Goal: Task Accomplishment & Management: Use online tool/utility

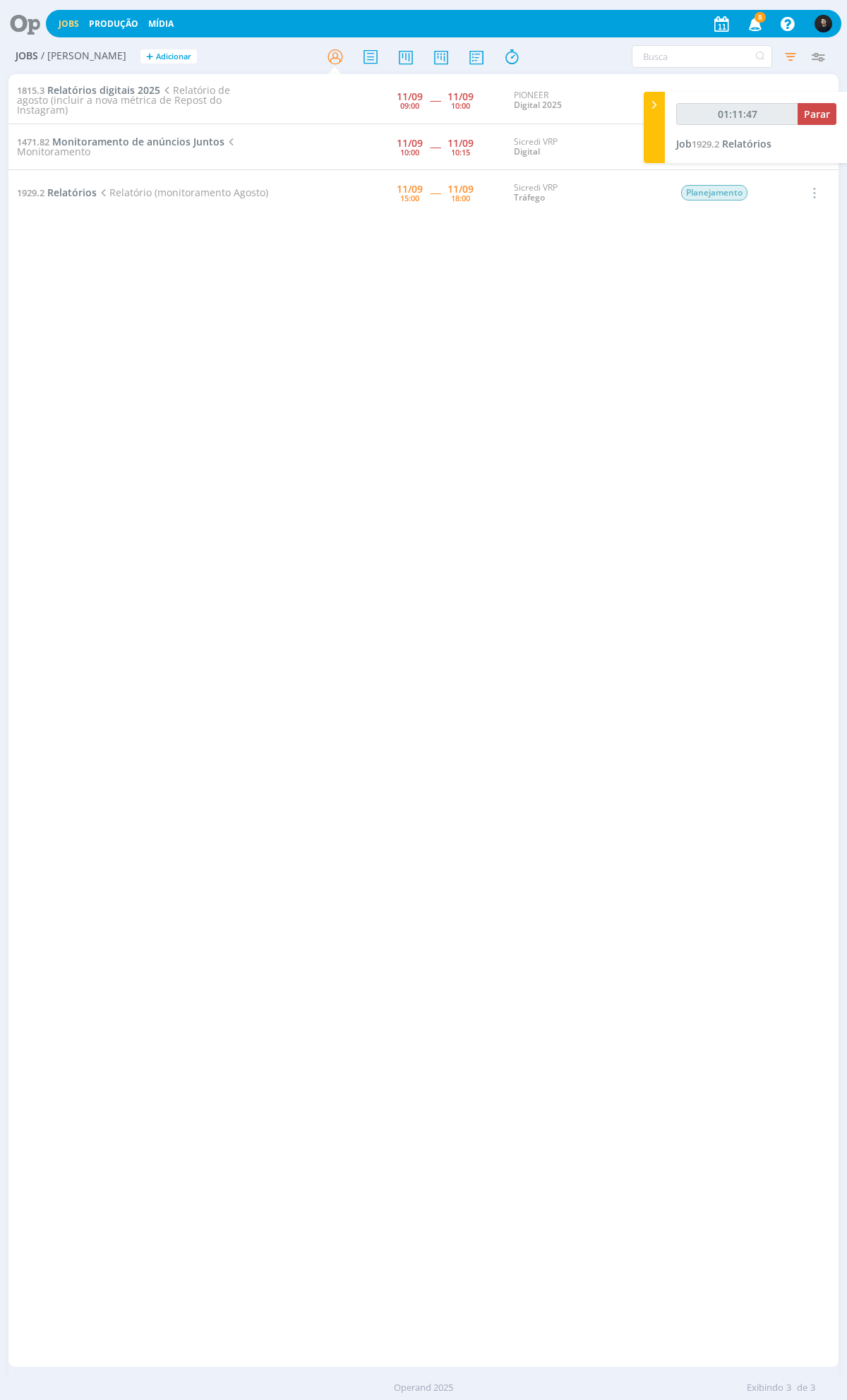
click at [31, 33] on icon at bounding box center [20, 24] width 29 height 27
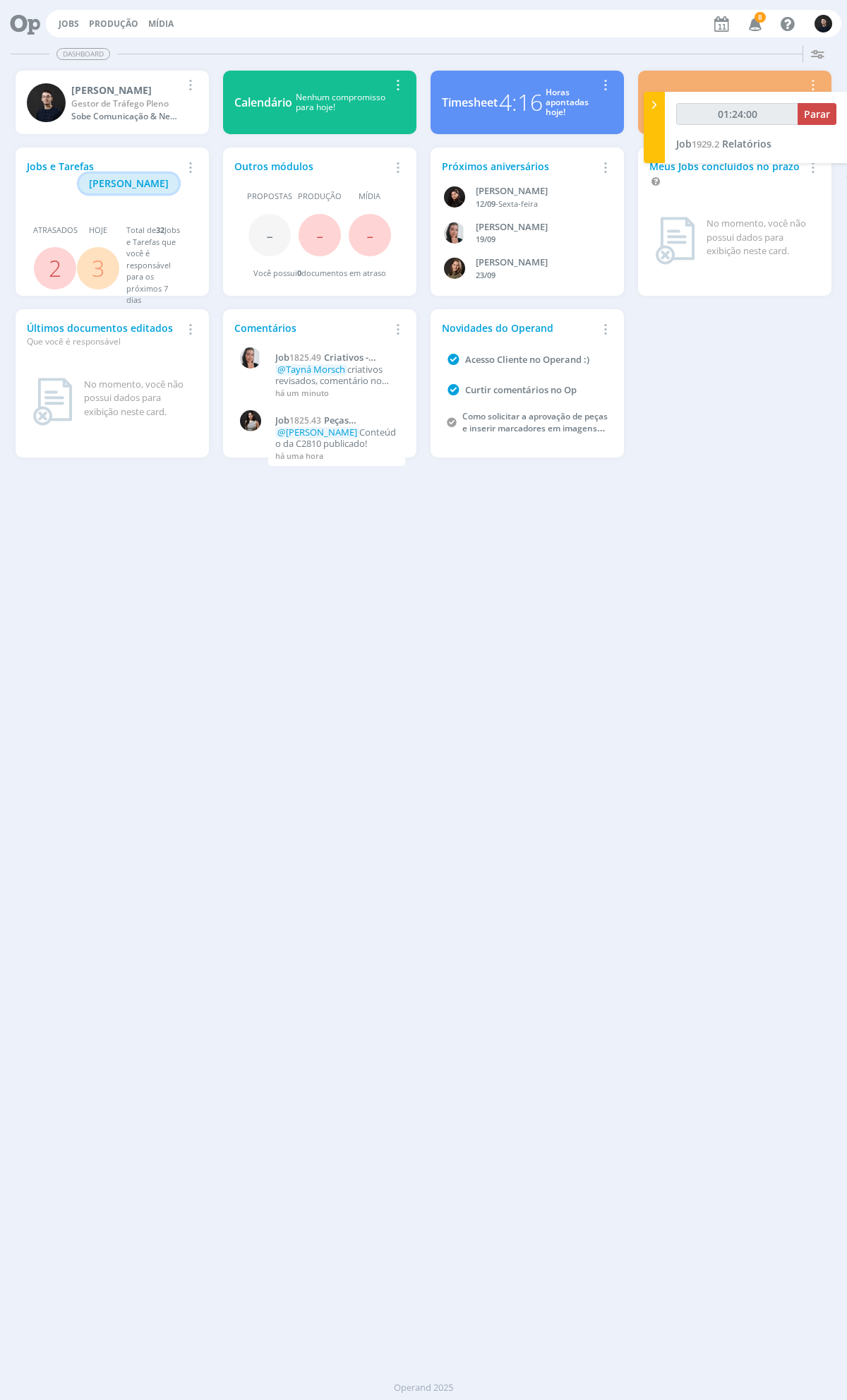
drag, startPoint x: 130, startPoint y: 164, endPoint x: 138, endPoint y: 166, distance: 8.2
click at [130, 176] on span "[PERSON_NAME]" at bounding box center [129, 183] width 80 height 14
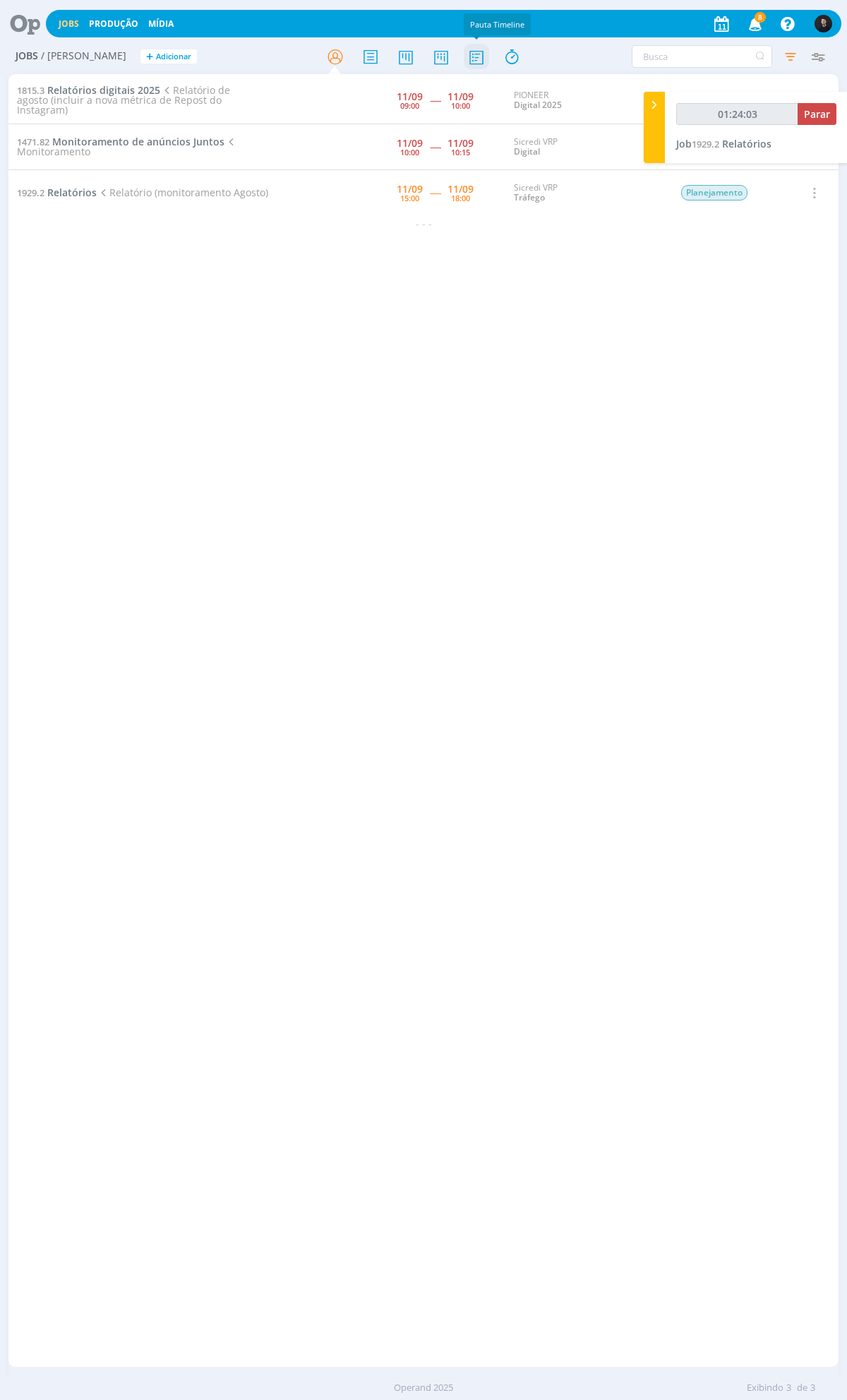
click at [475, 60] on icon at bounding box center [476, 56] width 25 height 27
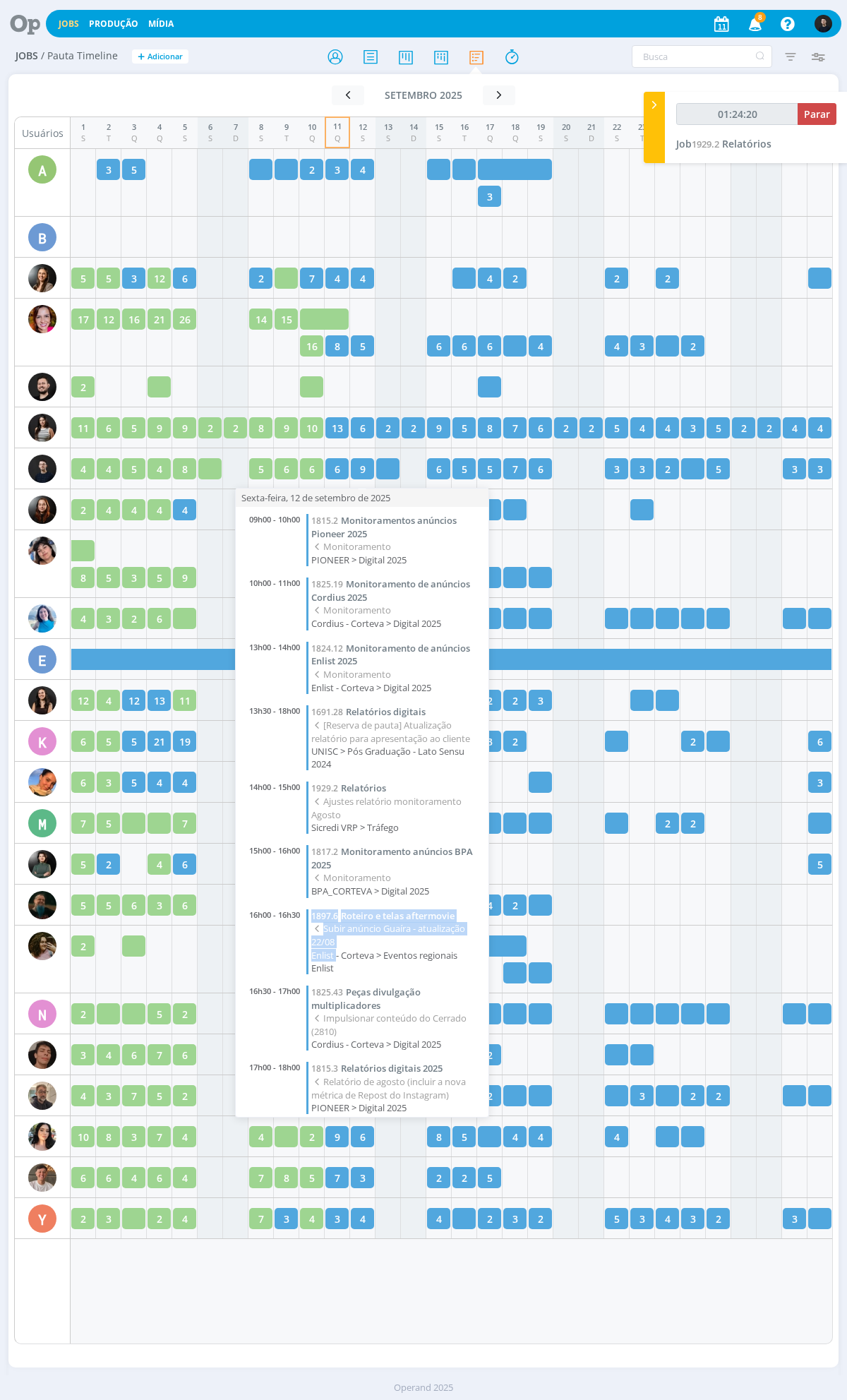
drag, startPoint x: 335, startPoint y: 954, endPoint x: 306, endPoint y: 903, distance: 58.7
click at [307, 909] on div "1897.6 Roteiro e telas aftermovie Subir anúncio Guaíra - atualização 22/08 Enli…" at bounding box center [394, 941] width 175 height 65
click at [382, 953] on span "Enlist - Corteva > Eventos regionais Enlist" at bounding box center [396, 961] width 170 height 25
drag, startPoint x: 378, startPoint y: 962, endPoint x: 293, endPoint y: 920, distance: 94.8
click at [293, 920] on div "16h00 - 16h30 1897.6 Roteiro e telas aftermovie Subir anúncio Guaíra - atualiza…" at bounding box center [362, 941] width 239 height 65
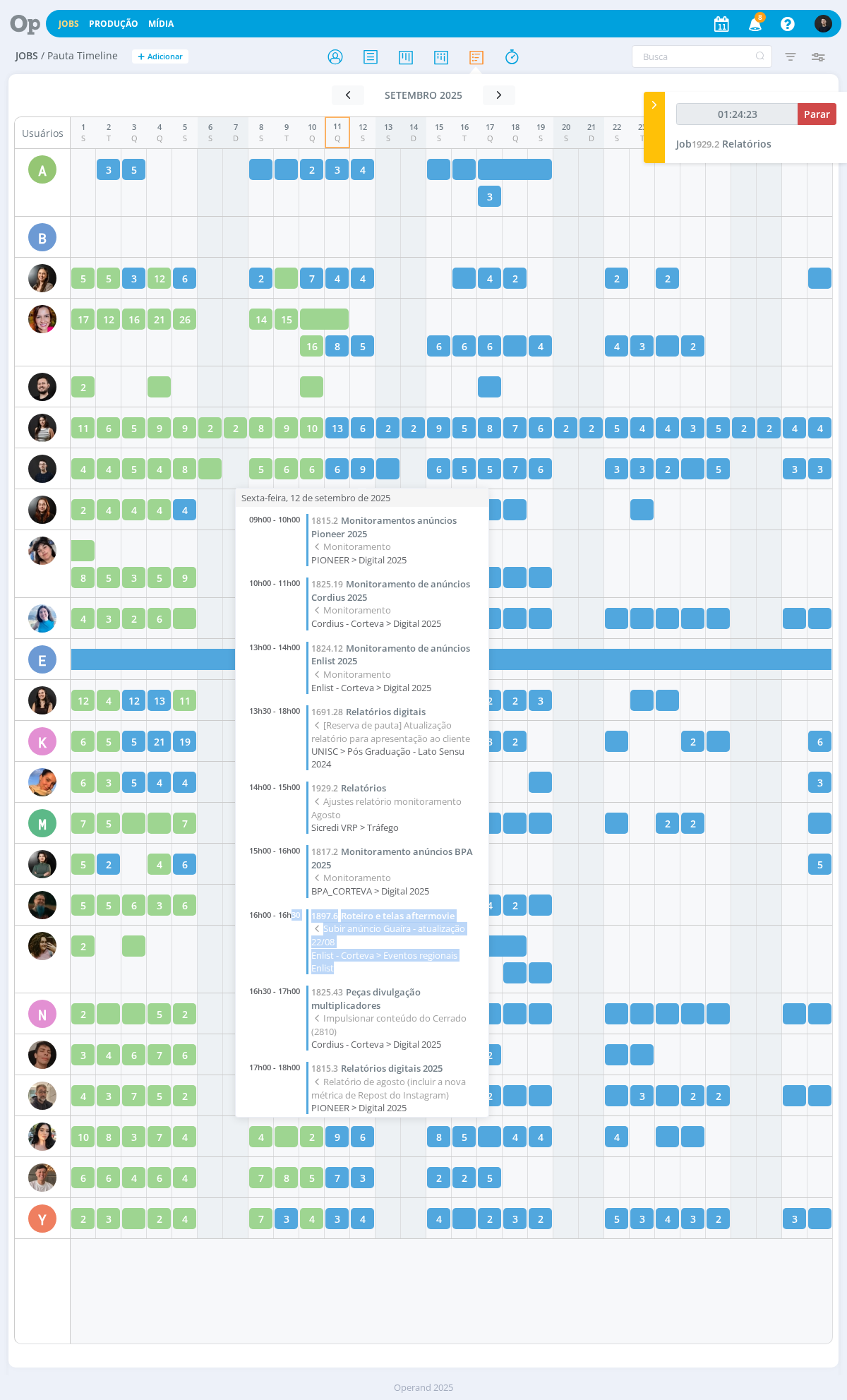
click at [384, 949] on span "Enlist - Corteva > Eventos regionais Enlist" at bounding box center [396, 961] width 170 height 25
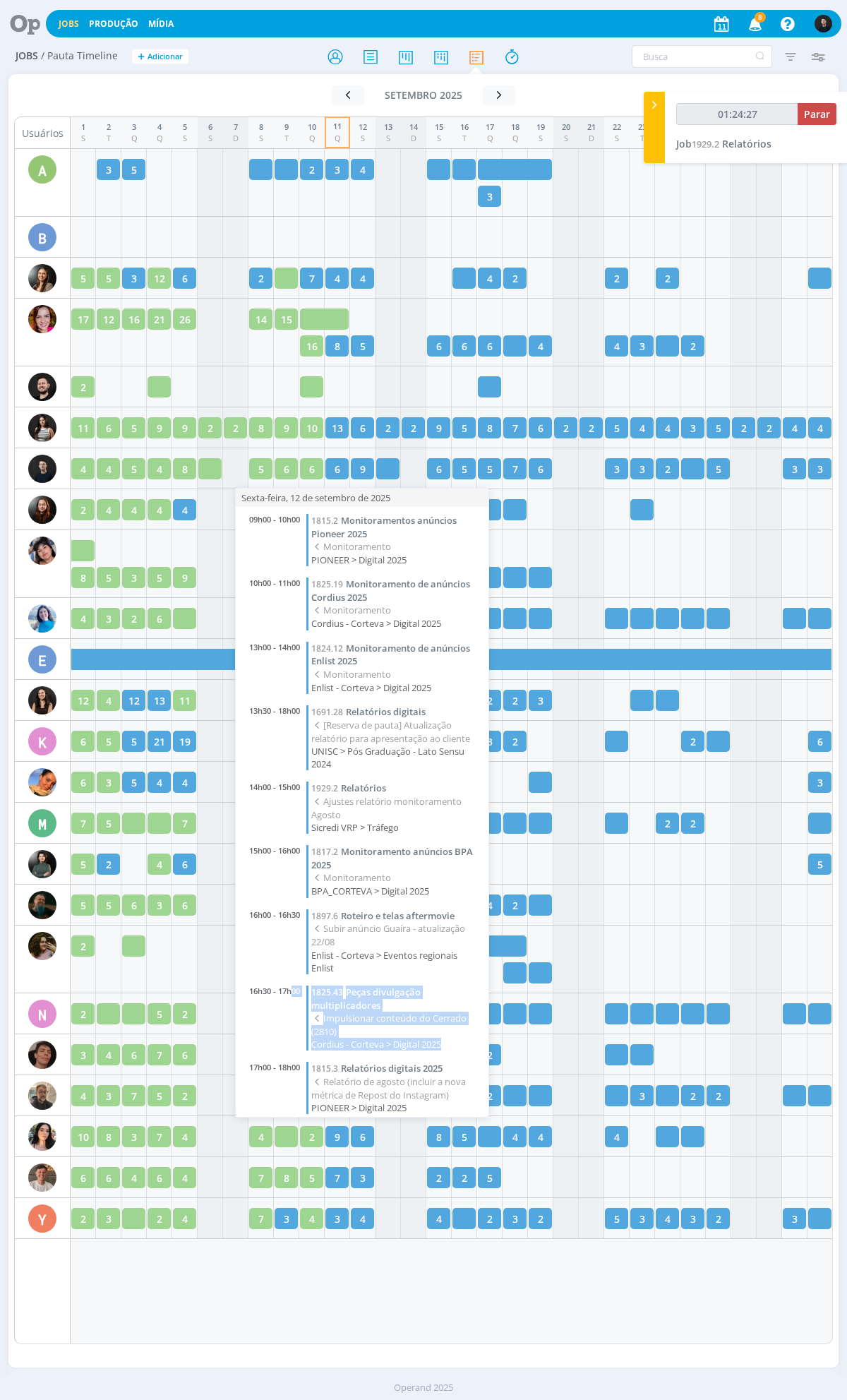
drag, startPoint x: 461, startPoint y: 1039, endPoint x: 294, endPoint y: 977, distance: 178.1
click at [294, 977] on div "09h00 - 10h00 1815.2 Monitoramentos anúncios Pioneer 2025 Monitoramento PIONEER…" at bounding box center [362, 812] width 253 height 610
click at [402, 1025] on span "Impulsionar conteúdo do Cerrado (2810)" at bounding box center [396, 1025] width 170 height 26
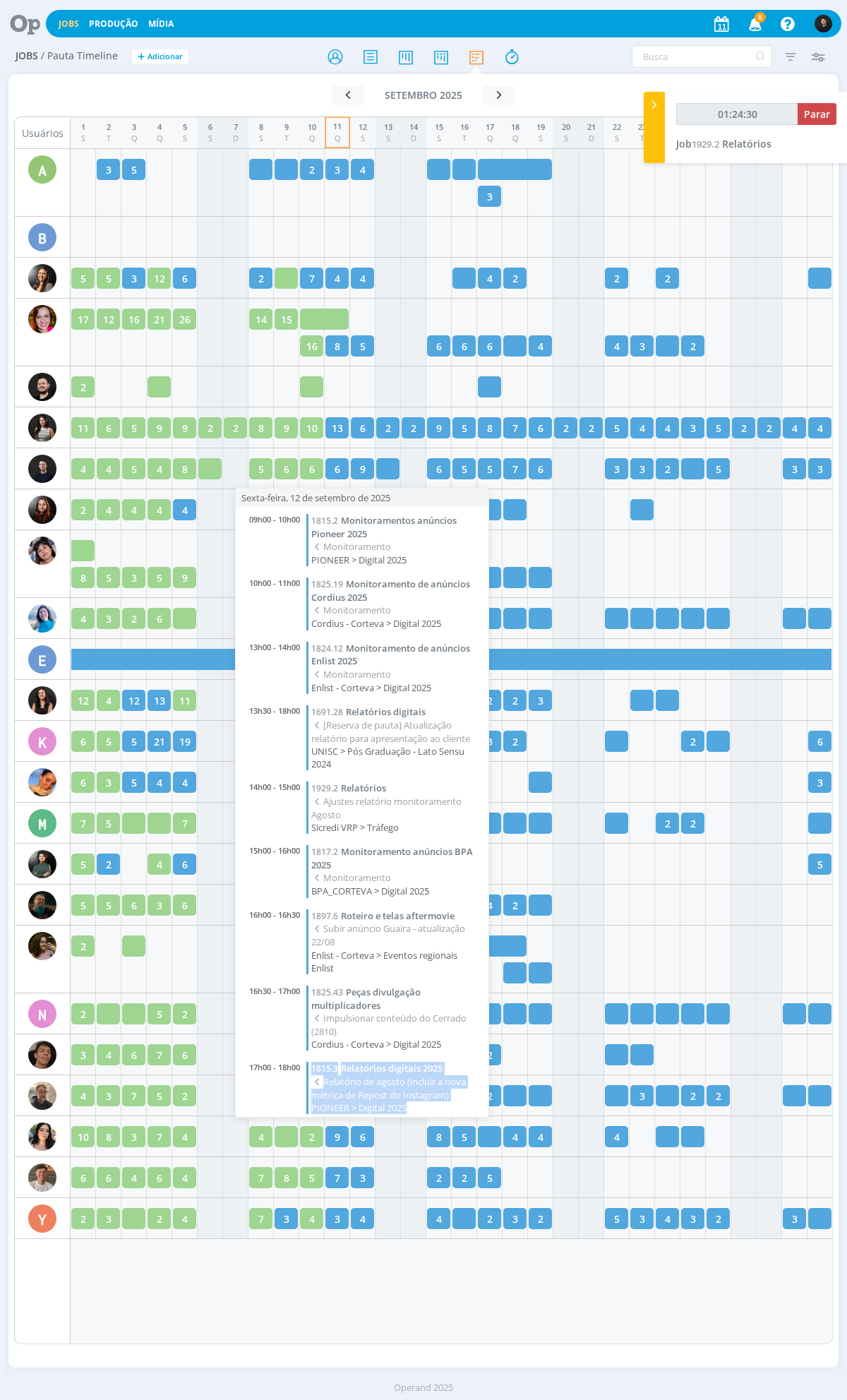
drag, startPoint x: 426, startPoint y: 1102, endPoint x: 308, endPoint y: 1060, distance: 125.3
click at [308, 1062] on div "1815.3 Relatórios digitais 2025 Relatório de agosto (incluir a nova métrica de …" at bounding box center [394, 1088] width 175 height 52
click at [272, 1007] on div "16h30 - 17h00" at bounding box center [274, 1018] width 63 height 65
click at [407, 1064] on span "Relatórios digitais 2025" at bounding box center [391, 1068] width 101 height 13
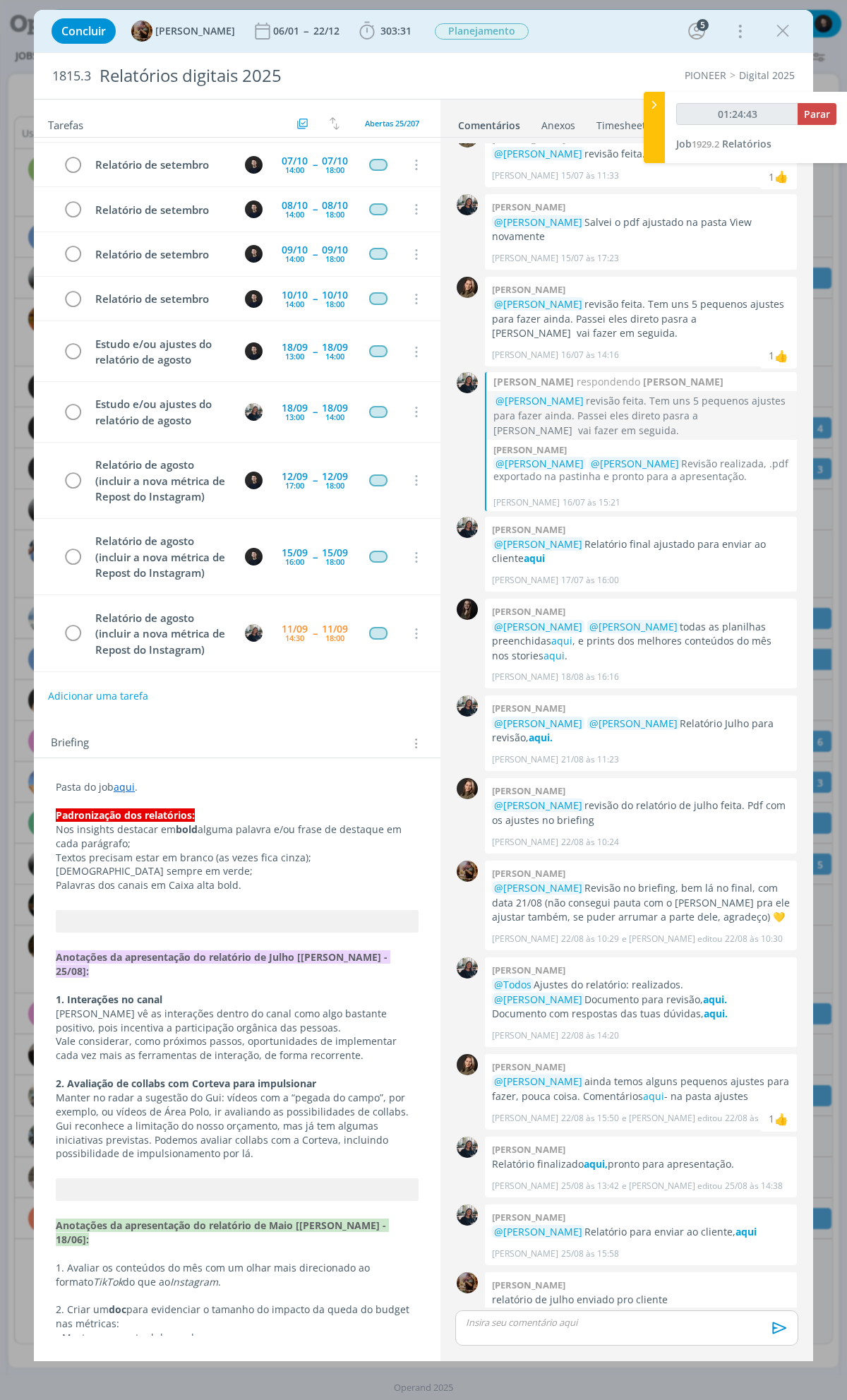
scroll to position [1066, 0]
click at [793, 30] on icon "dialog" at bounding box center [783, 31] width 21 height 21
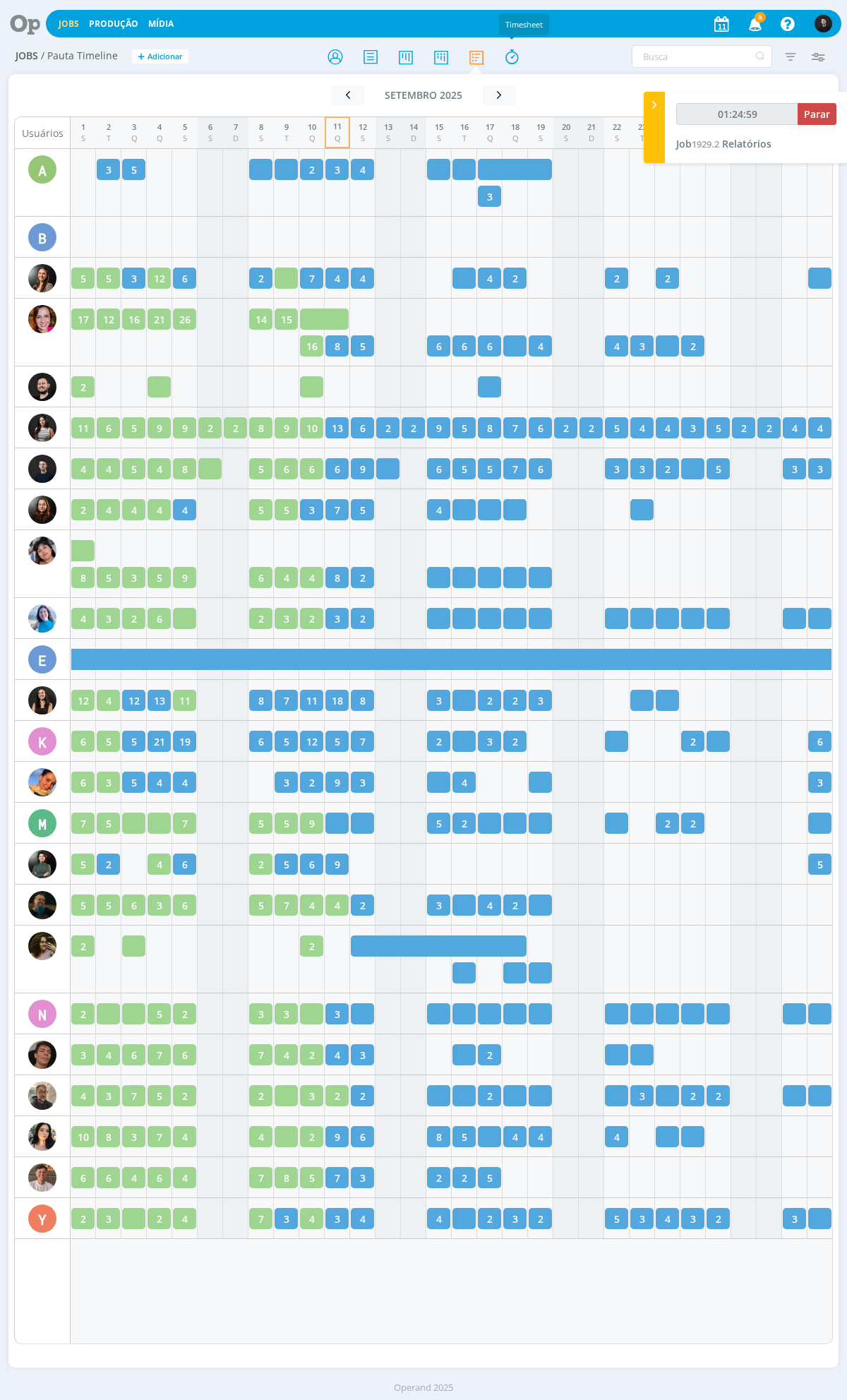
click at [575, 66] on div "Filtrar Filtrar Limpar Tipo Jobs e Tarefas Situação dos jobs Abertos Concluídos…" at bounding box center [700, 56] width 262 height 23
click at [563, 59] on div "Filtrar Filtrar Limpar Tipo Jobs e Tarefas Situação dos jobs Abertos Concluídos…" at bounding box center [700, 56] width 277 height 23
click at [829, 124] on button "Parar" at bounding box center [817, 114] width 39 height 22
type input "01:26:00"
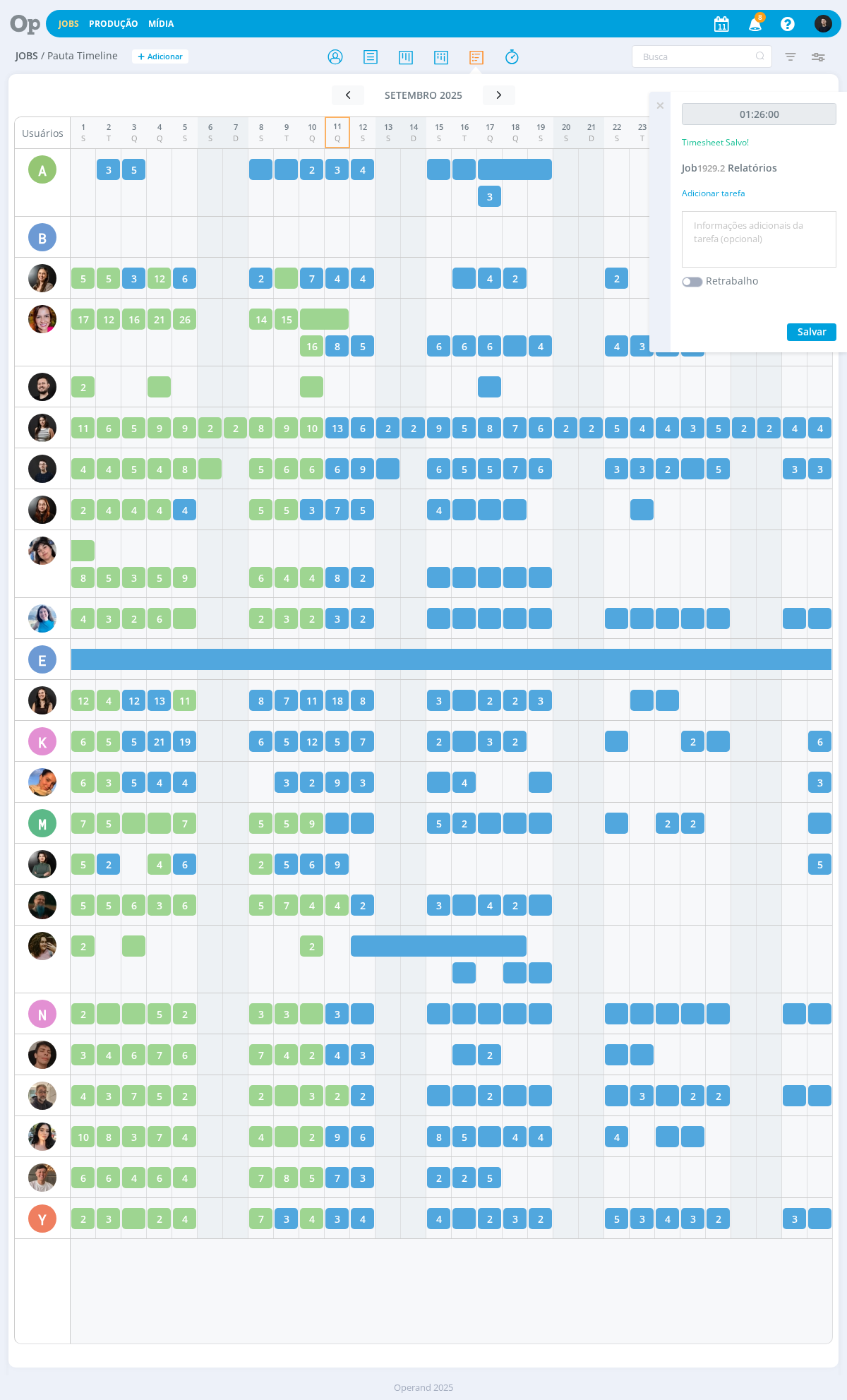
click at [749, 224] on textarea at bounding box center [759, 240] width 147 height 50
type textarea "relatório"
click at [787, 323] on button "Salvar" at bounding box center [812, 332] width 50 height 18
click at [725, 172] on span "1929.2" at bounding box center [711, 168] width 27 height 13
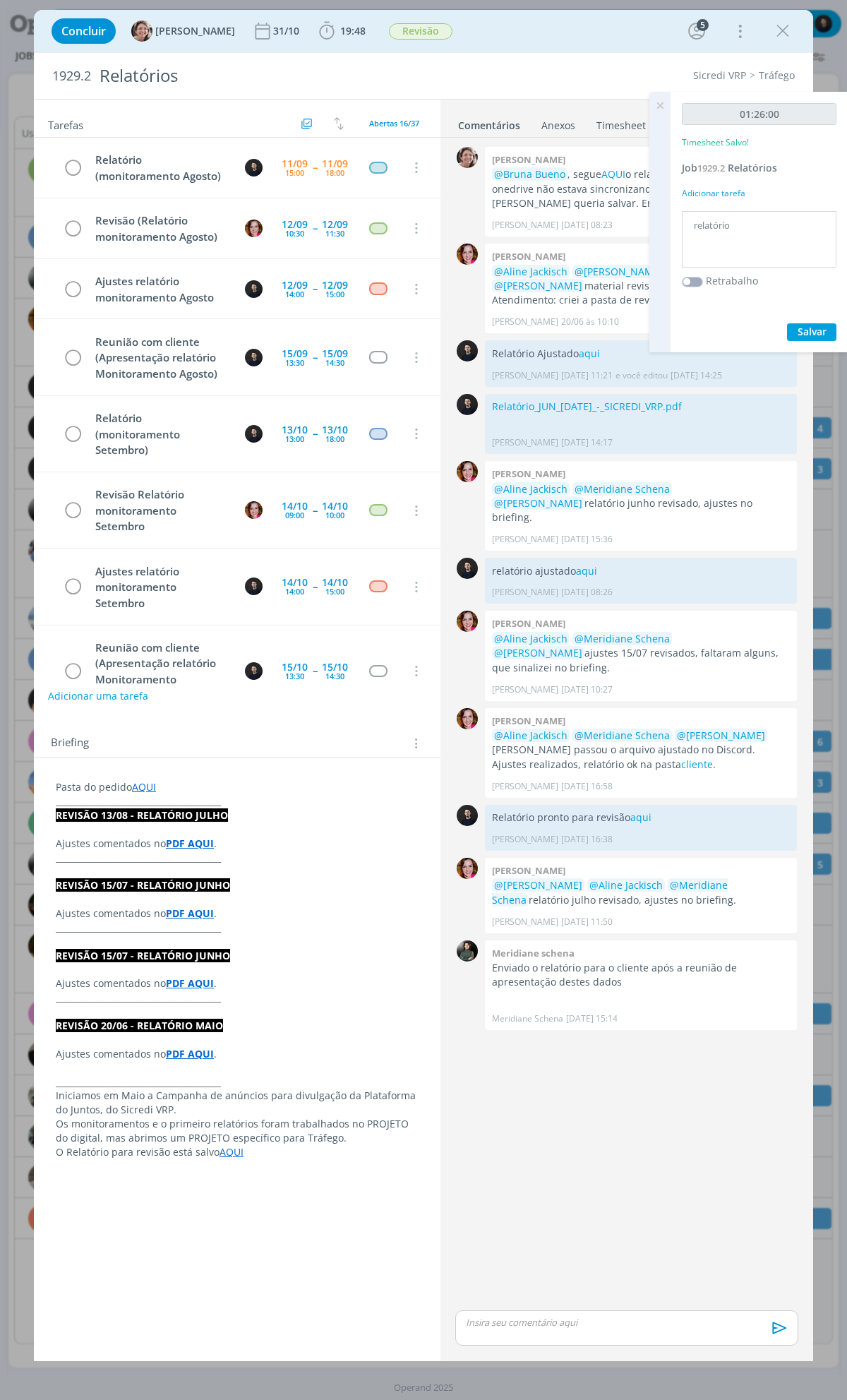
click at [147, 790] on link "AQUI" at bounding box center [143, 787] width 24 height 14
click at [178, 819] on link "https://sobeae.sharepoint.com/:f:/s/SOBEAE/EsKSqSjng6ZOvXg4XywFl8oB2lizjIMbB--m…" at bounding box center [148, 814] width 107 height 18
click at [568, 1320] on p "dialog" at bounding box center [627, 1322] width 320 height 13
click at [526, 1329] on icon "dialog" at bounding box center [530, 1333] width 11 height 11
paste input "https://sobeae.sharepoint.com/:b:/s/SOBEAE/EV735zTOUMJLrVMg3s830LkBFOF7jfmJMABA…"
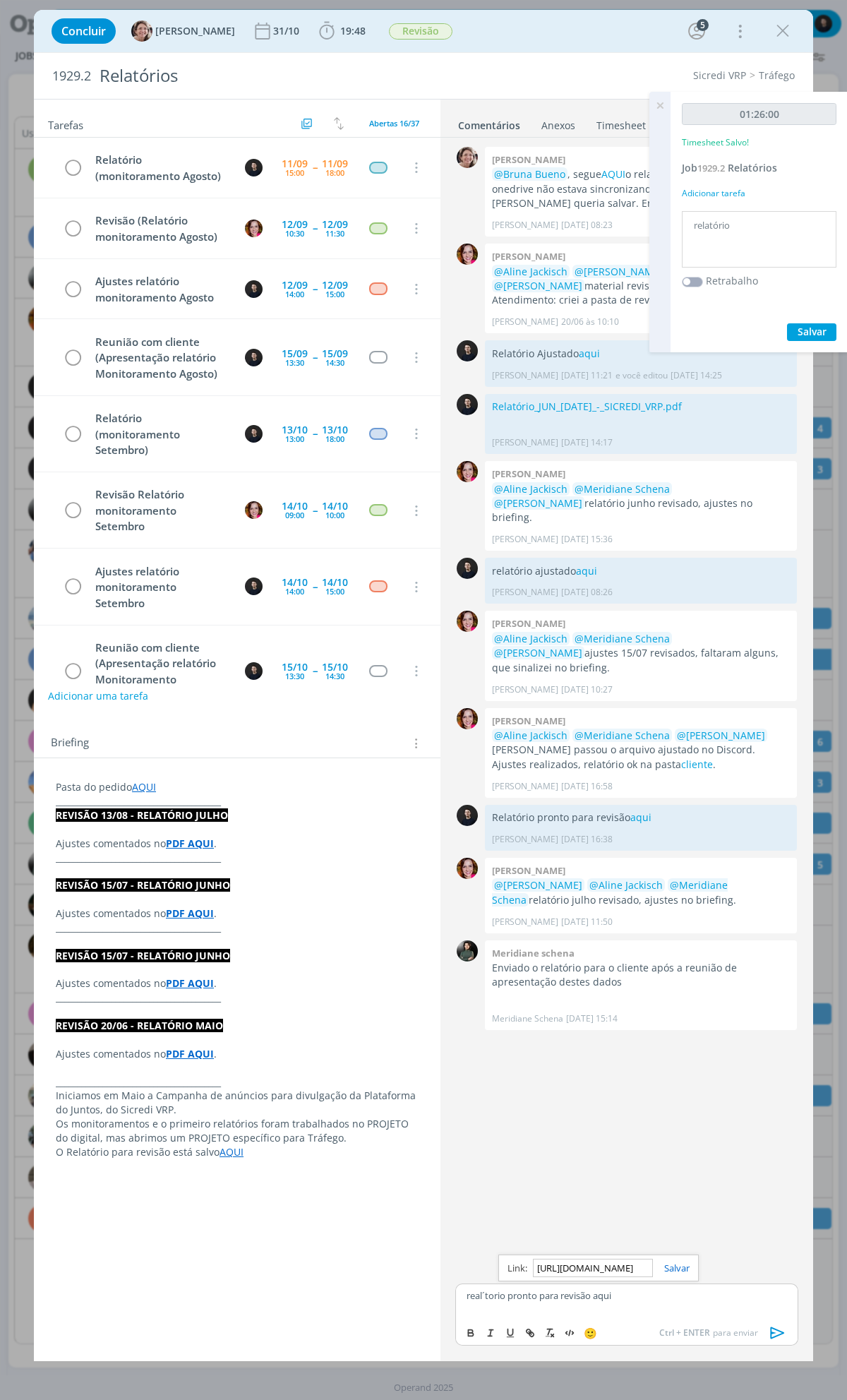
scroll to position [0, 377]
type input "https://sobeae.sharepoint.com/:b:/s/SOBEAE/EV735zTOUMJLrVMg3s830LkBFOF7jfmJMABA…"
click at [679, 1273] on link "dialog" at bounding box center [671, 1268] width 37 height 13
click at [481, 1295] on p "real´torio pronto para revisão aqui" at bounding box center [627, 1295] width 320 height 13
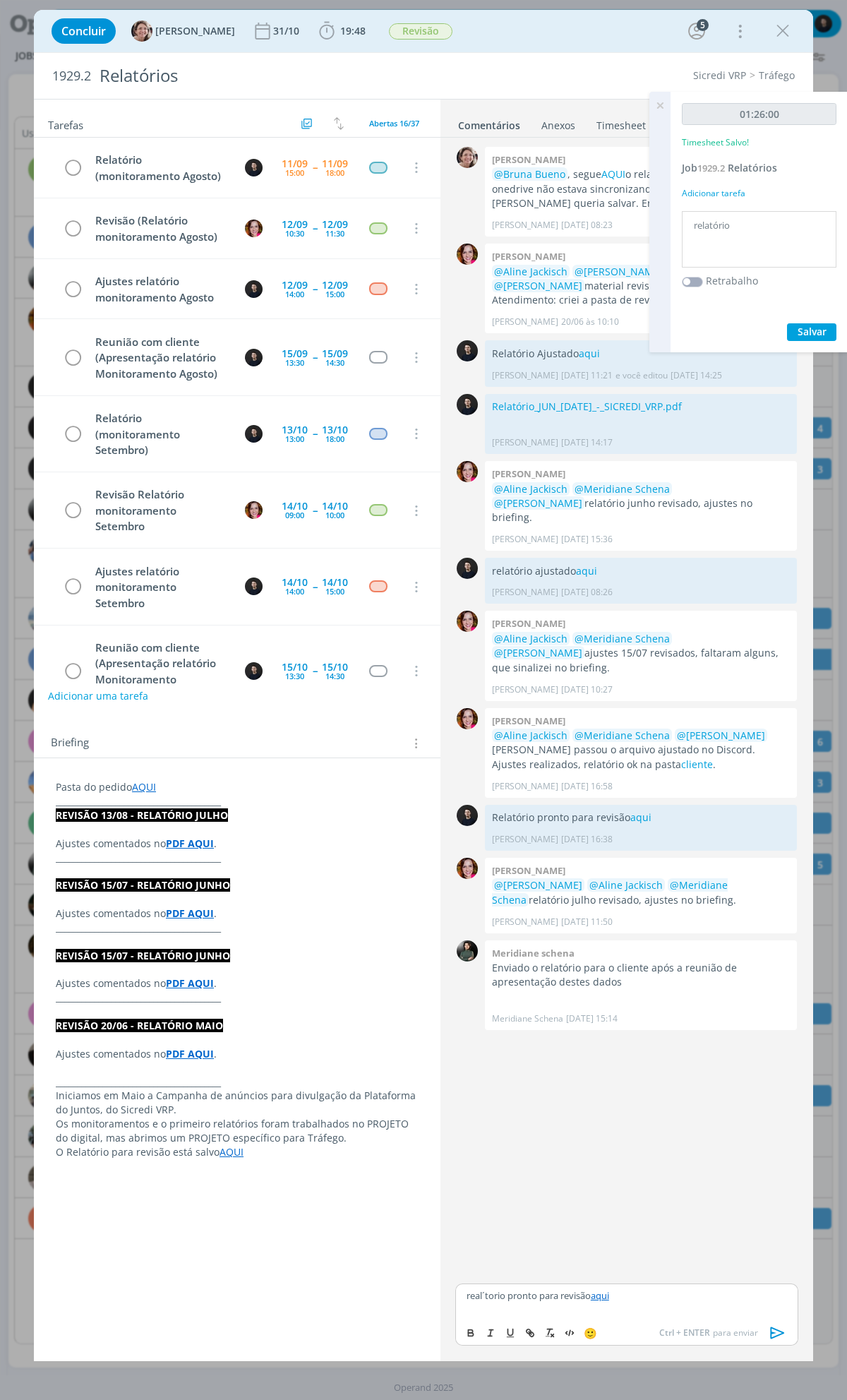
click at [484, 1292] on p "real´torio pronto para revisão aqui" at bounding box center [627, 1295] width 320 height 13
click at [713, 1305] on div "realatorio pronto para revisão aqui" at bounding box center [627, 1301] width 343 height 35
click at [478, 1298] on p "realatorio pronto para revisão aqui" at bounding box center [627, 1295] width 320 height 13
click at [0, 0] on lt-em "Relatório" at bounding box center [0, 0] width 0 height 0
click at [775, 1337] on icon "dialog" at bounding box center [778, 1333] width 14 height 12
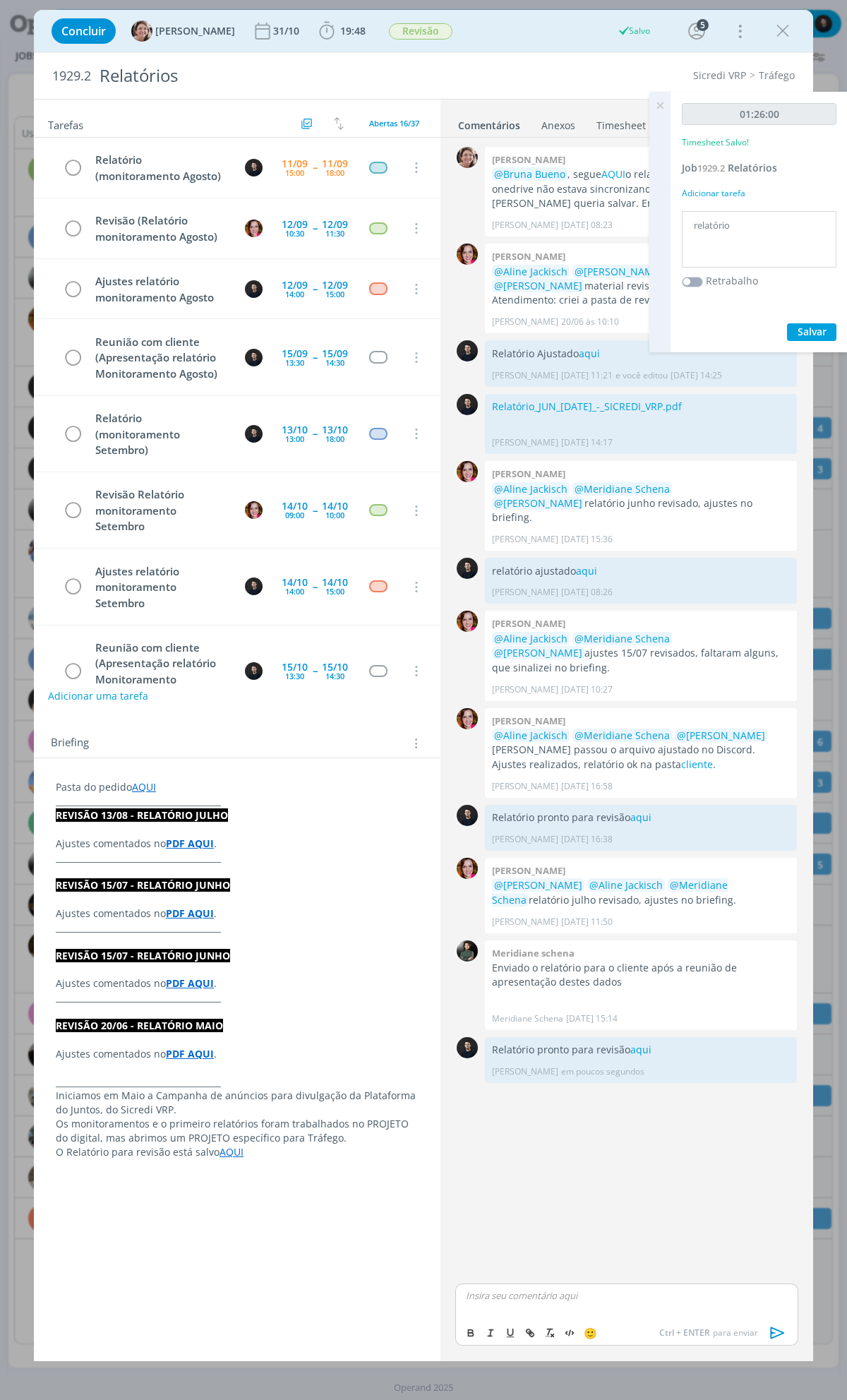
drag, startPoint x: 778, startPoint y: 25, endPoint x: 464, endPoint y: 7, distance: 314.5
click at [778, 25] on icon "dialog" at bounding box center [783, 31] width 21 height 21
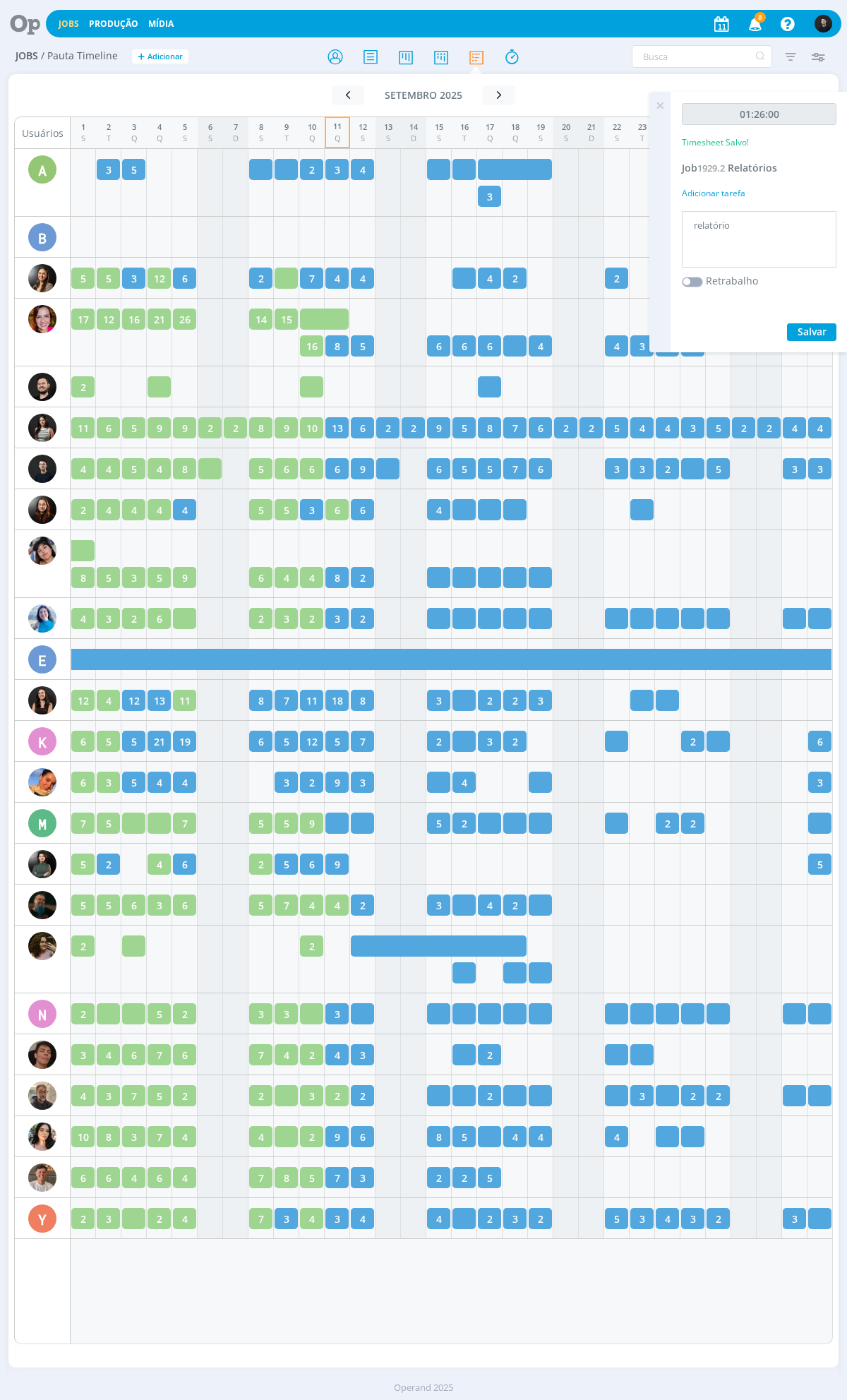
click at [26, 22] on icon at bounding box center [20, 24] width 29 height 27
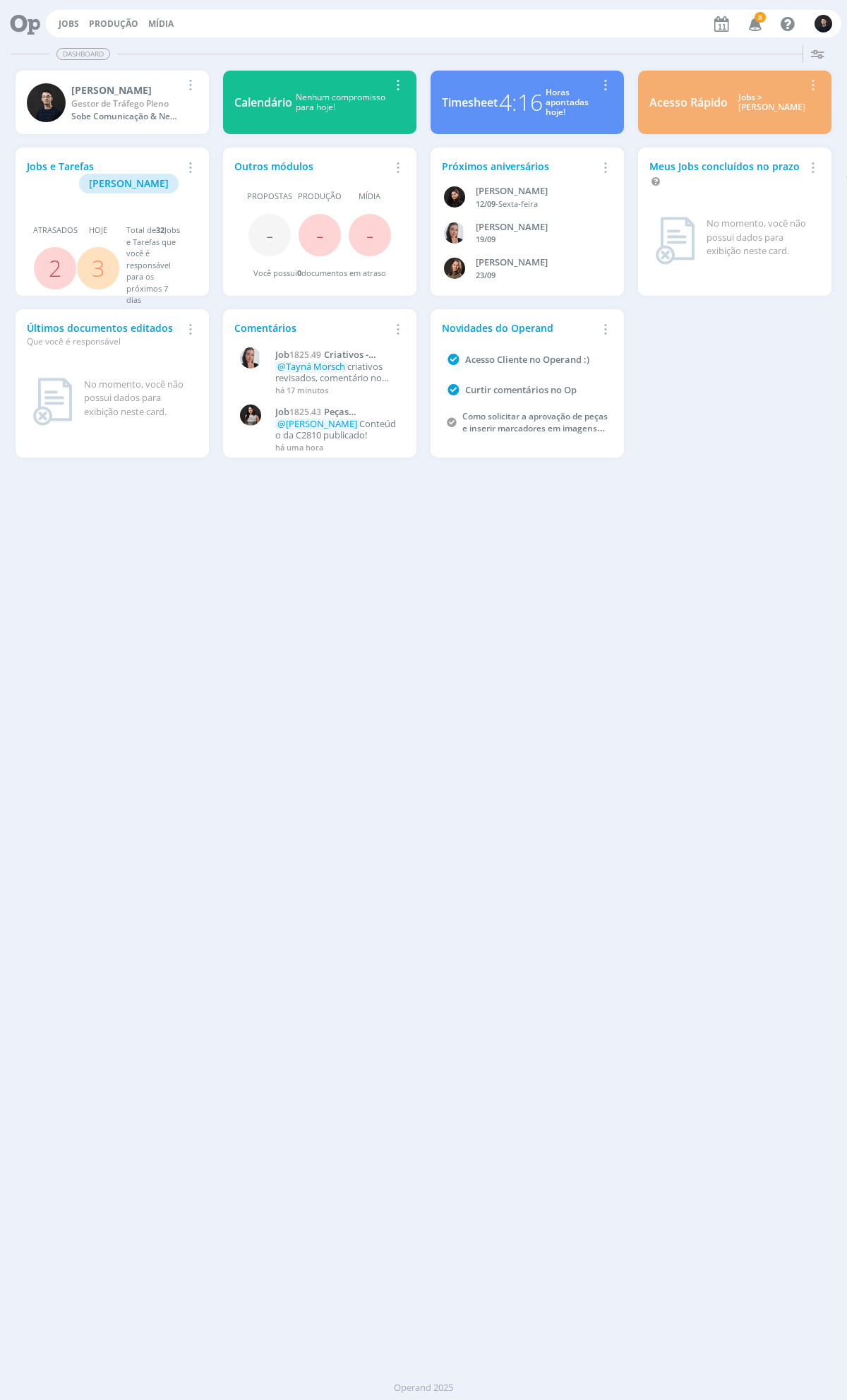
click at [530, 107] on div "4:16" at bounding box center [520, 102] width 43 height 34
